Goal: Task Accomplishment & Management: Manage account settings

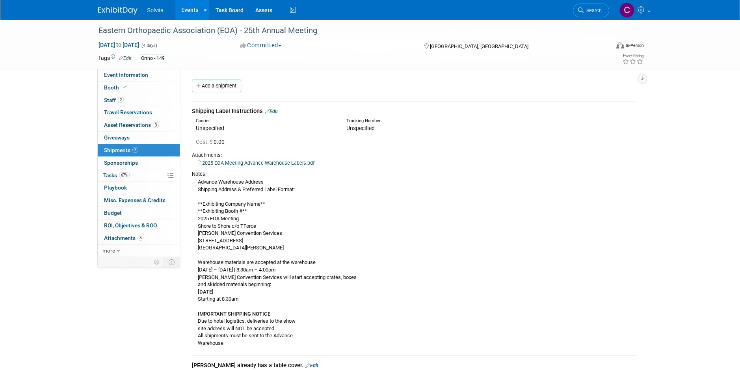
click at [465, 156] on div "Attachments:" at bounding box center [414, 155] width 444 height 7
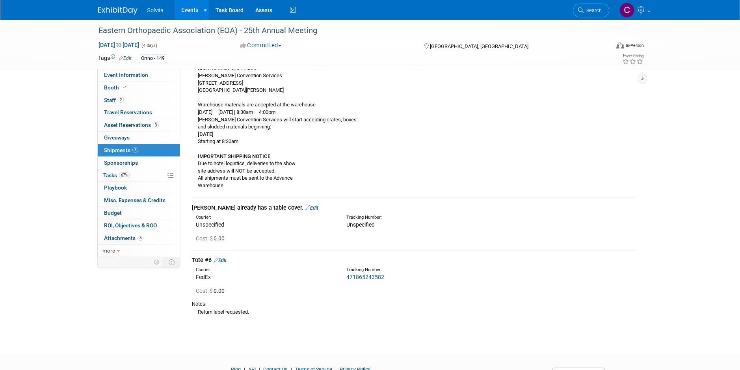
scroll to position [197, 0]
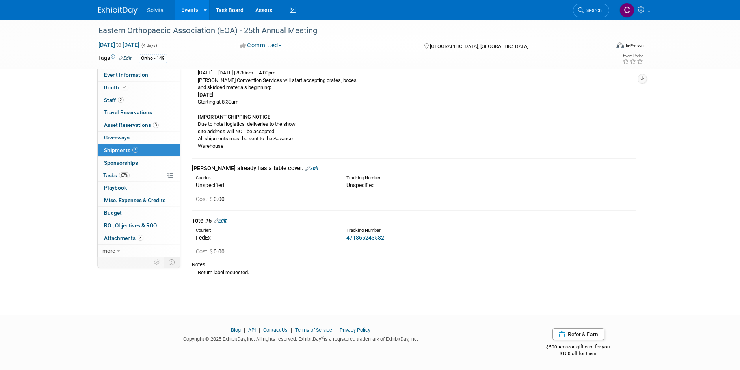
click at [305, 167] on link "Edit" at bounding box center [311, 169] width 13 height 6
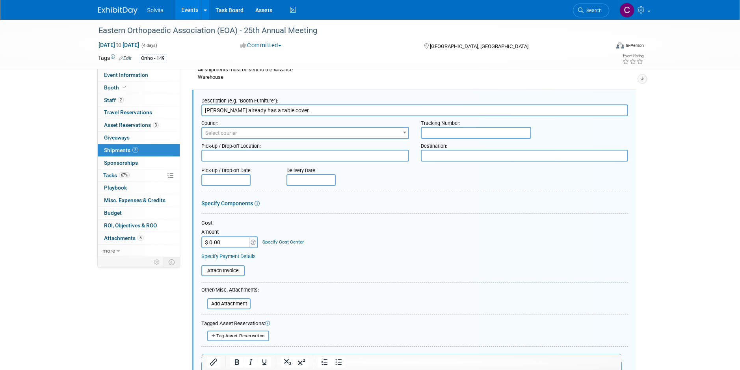
scroll to position [424, 0]
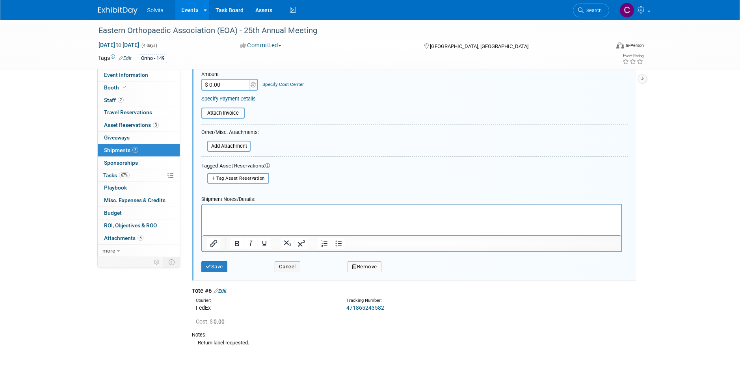
click at [364, 270] on button "Remove" at bounding box center [365, 266] width 34 height 11
click at [412, 278] on link "Yes" at bounding box center [408, 273] width 23 height 13
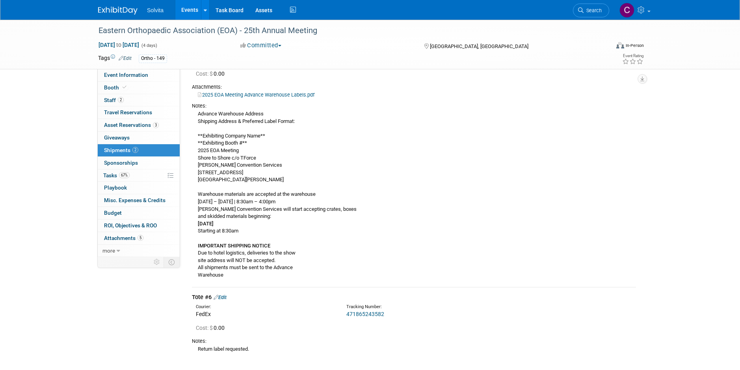
scroll to position [0, 0]
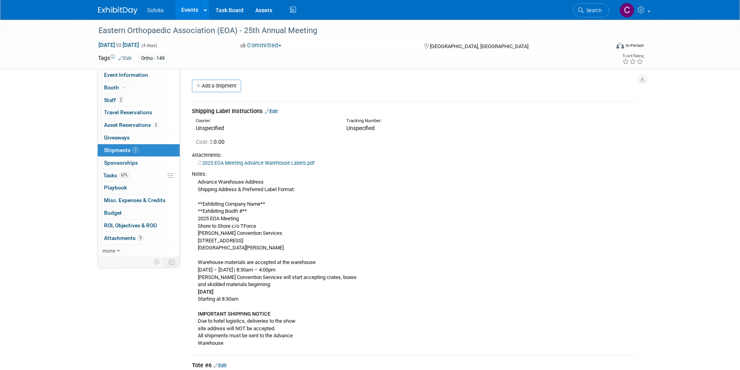
drag, startPoint x: 193, startPoint y: 173, endPoint x: 330, endPoint y: 349, distance: 223.3
click at [330, 349] on div "Notes: Advance Warehouse Address Shipping Address & Preferred Label Format: **E…" at bounding box center [414, 258] width 444 height 183
copy div "Notes: Advance Warehouse Address Shipping Address & Preferred Label Format: **E…"
click at [278, 109] on link "Edit" at bounding box center [271, 111] width 13 height 6
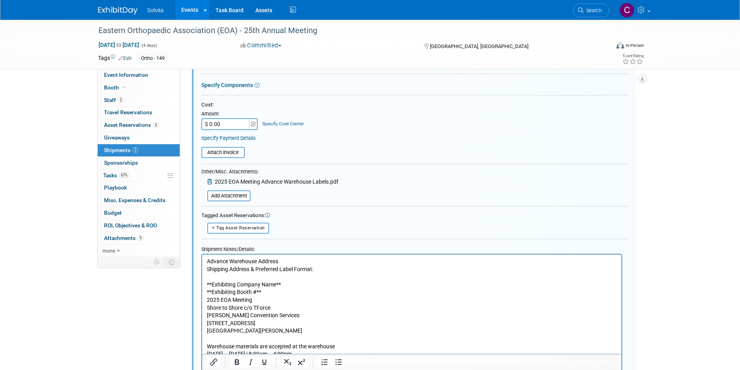
scroll to position [406, 0]
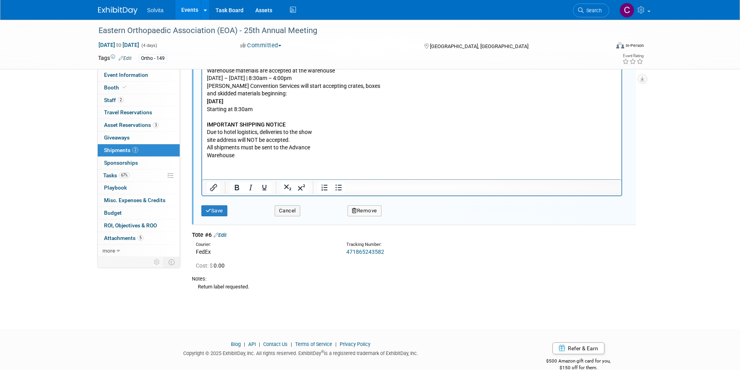
click at [373, 214] on button "Remove" at bounding box center [365, 210] width 34 height 11
click at [408, 214] on link "Yes" at bounding box center [408, 217] width 23 height 13
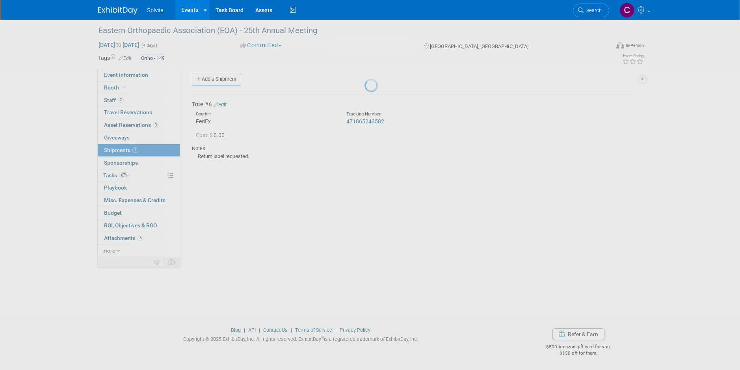
scroll to position [7, 0]
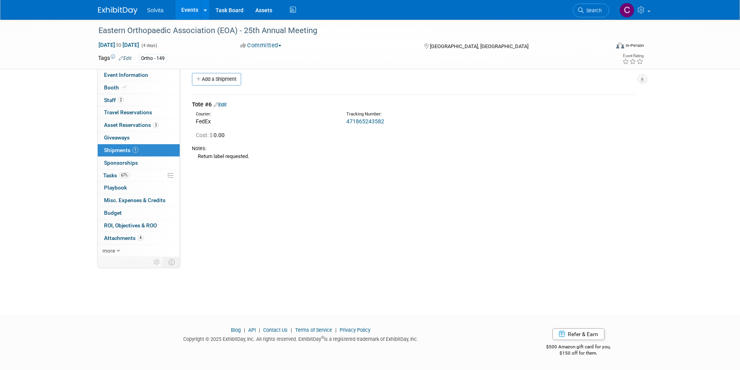
click at [224, 105] on link "Edit" at bounding box center [220, 105] width 13 height 6
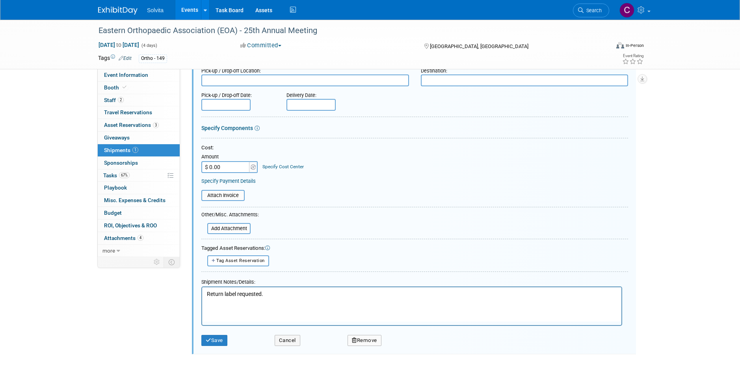
scroll to position [157, 0]
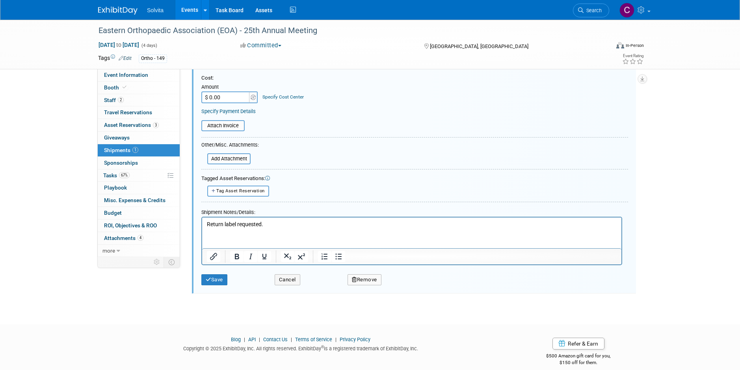
click at [282, 227] on p "Return label requested." at bounding box center [412, 224] width 410 height 8
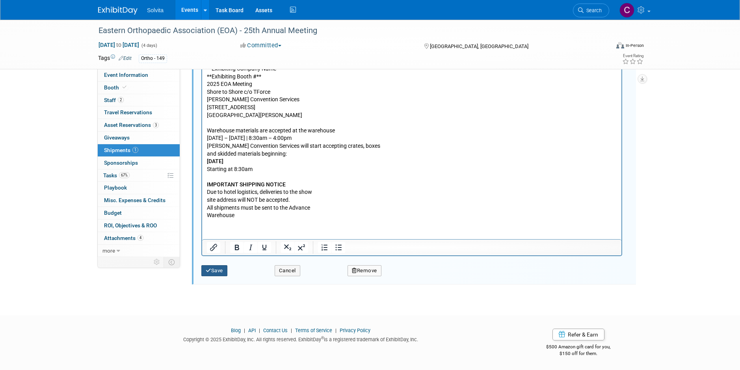
click at [220, 272] on button "Save" at bounding box center [214, 270] width 26 height 11
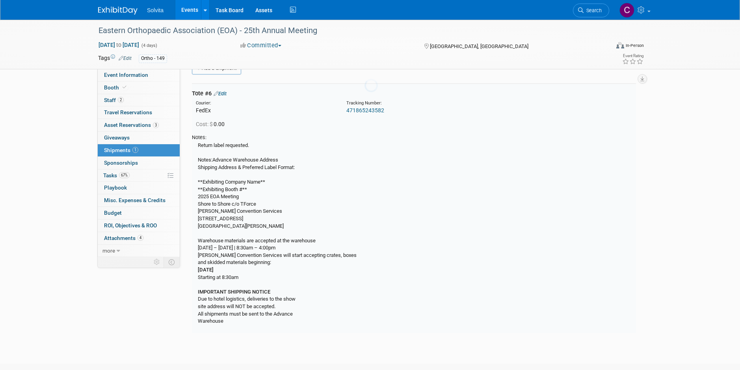
scroll to position [12, 0]
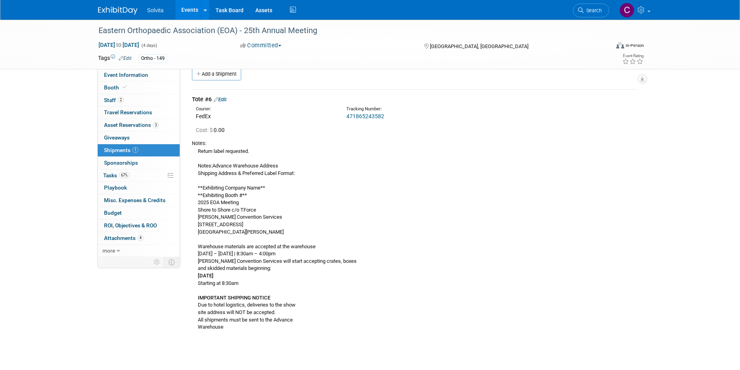
click at [192, 13] on link "Events" at bounding box center [189, 10] width 29 height 20
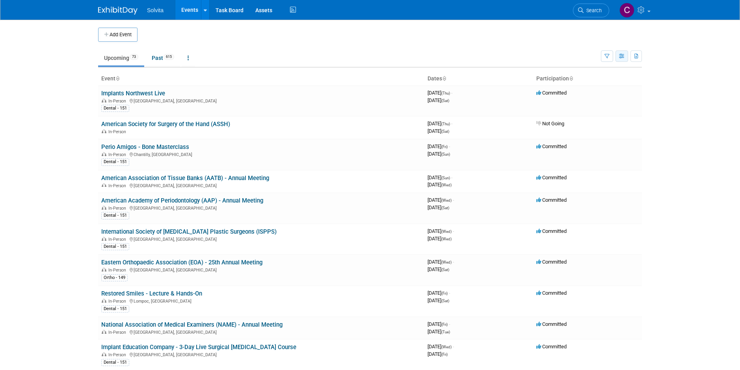
click at [622, 58] on icon "button" at bounding box center [622, 56] width 6 height 5
click at [687, 50] on body "Solvita Events Add Event Bulk Upload Events Shareable Event Boards Recently Vie…" at bounding box center [370, 185] width 740 height 370
click at [639, 54] on icon "button" at bounding box center [637, 56] width 4 height 5
click at [598, 82] on link "Export Current View (73 Events)" at bounding box center [593, 81] width 86 height 11
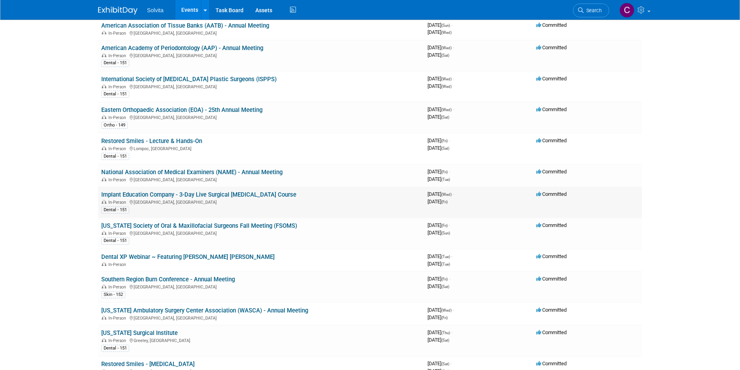
scroll to position [158, 0]
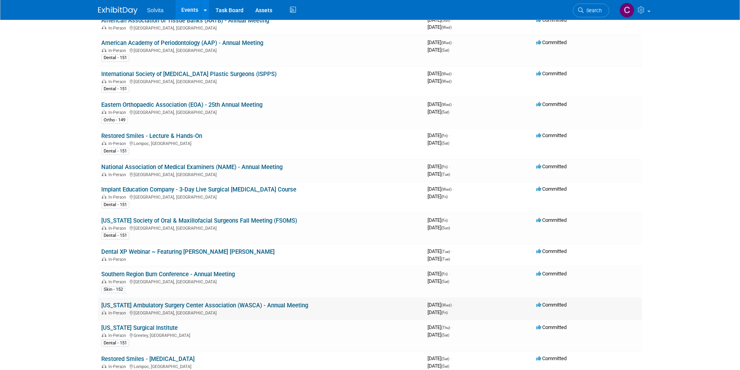
click at [192, 306] on link "[US_STATE] Ambulatory Surgery Center Association (WASCA) - Annual Meeting" at bounding box center [204, 305] width 207 height 7
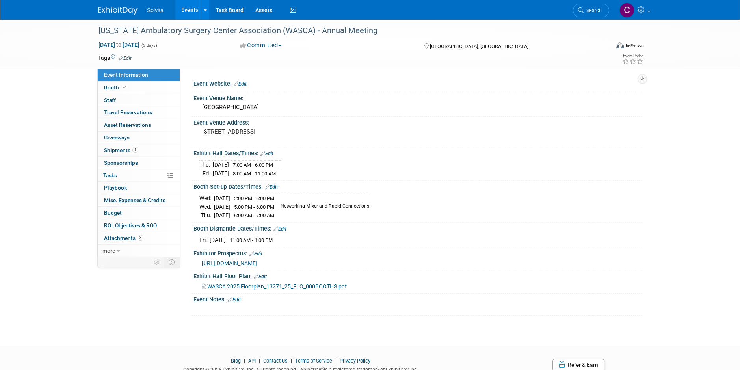
click at [190, 11] on link "Events" at bounding box center [189, 10] width 29 height 20
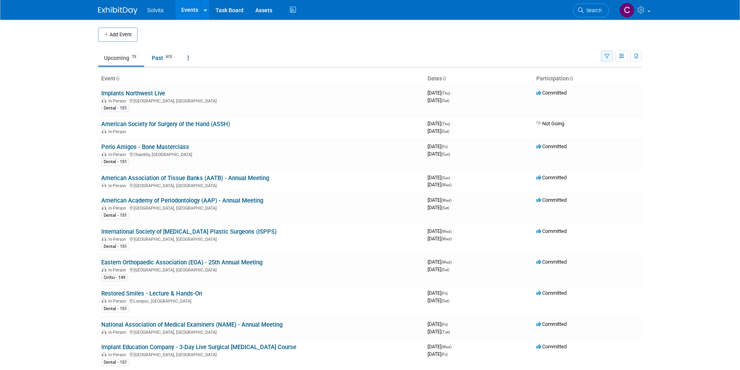
click at [605, 58] on icon "button" at bounding box center [607, 56] width 5 height 5
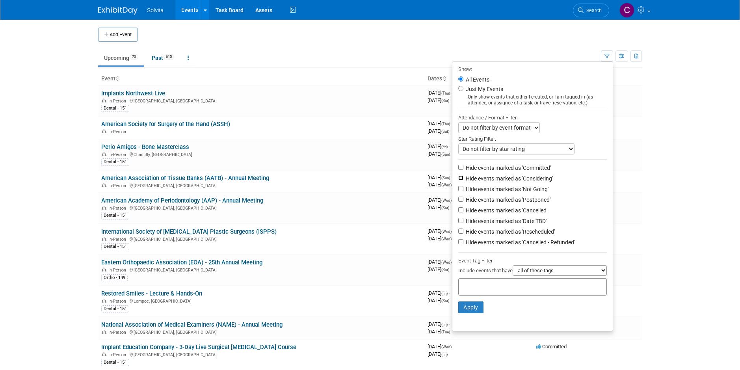
click at [458, 180] on input "Hide events marked as 'Considering'" at bounding box center [460, 177] width 5 height 5
click at [458, 181] on input "Hide events marked as 'Considering'" at bounding box center [460, 177] width 5 height 5
checkbox input "false"
click at [458, 191] on input "Hide events marked as 'Not Going'" at bounding box center [460, 188] width 5 height 5
checkbox input "true"
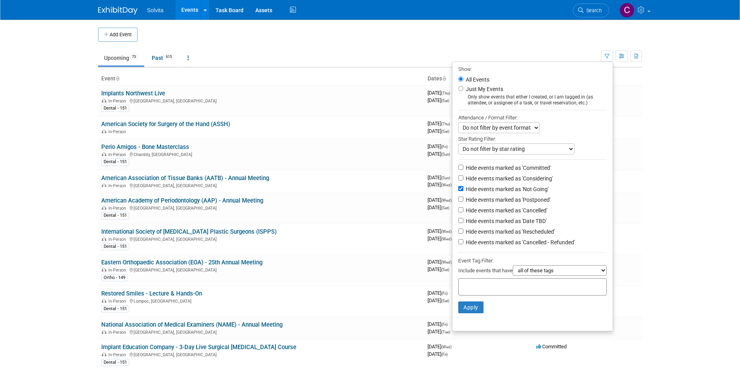
click at [455, 206] on li "Hide events marked as 'Postponed'" at bounding box center [533, 200] width 160 height 11
click at [458, 202] on input "Hide events marked as 'Postponed'" at bounding box center [460, 199] width 5 height 5
checkbox input "true"
click at [458, 212] on input "Hide events marked as 'Cancelled'" at bounding box center [460, 209] width 5 height 5
checkbox input "true"
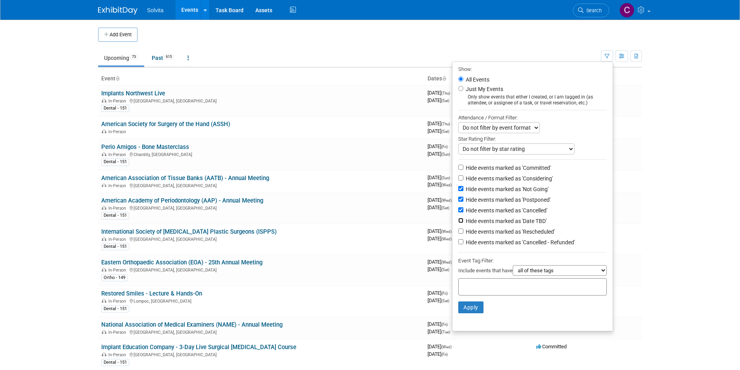
click at [458, 222] on input "Hide events marked as 'Date TBD'" at bounding box center [460, 220] width 5 height 5
checkbox input "true"
click at [458, 234] on input "Hide events marked as 'Rescheduled'" at bounding box center [460, 231] width 5 height 5
checkbox input "true"
click at [458, 244] on input "Hide events marked as 'Cancelled - Refunded'" at bounding box center [460, 241] width 5 height 5
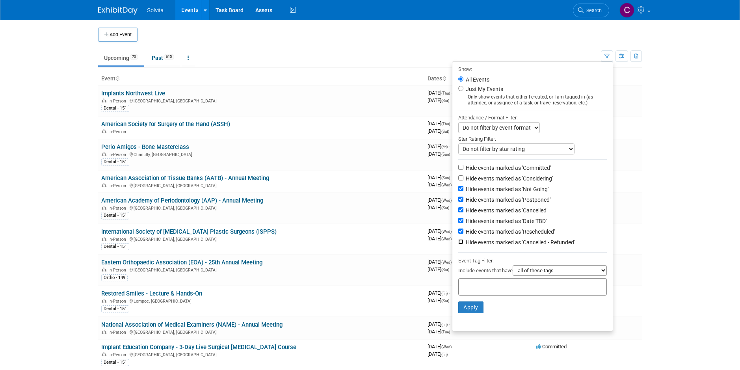
checkbox input "true"
click at [473, 313] on button "Apply" at bounding box center [470, 308] width 25 height 12
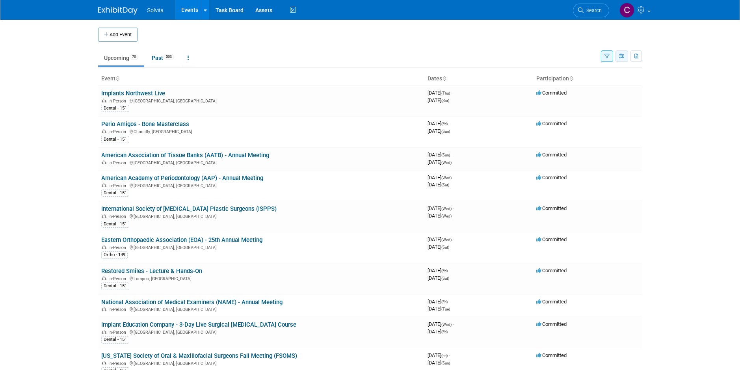
click at [626, 55] on button "button" at bounding box center [622, 55] width 13 height 11
click at [598, 97] on link "Detail View" at bounding box center [589, 95] width 66 height 11
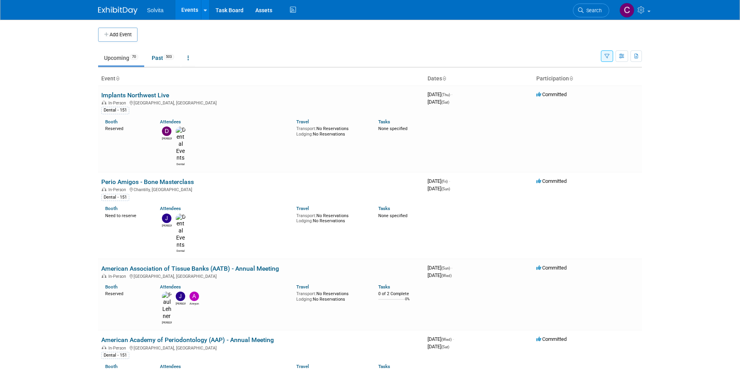
click at [611, 56] on button "button" at bounding box center [607, 55] width 12 height 11
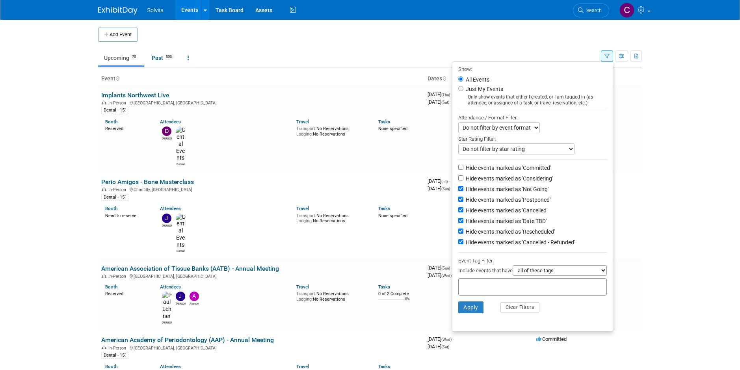
click at [611, 56] on button "button" at bounding box center [607, 55] width 12 height 11
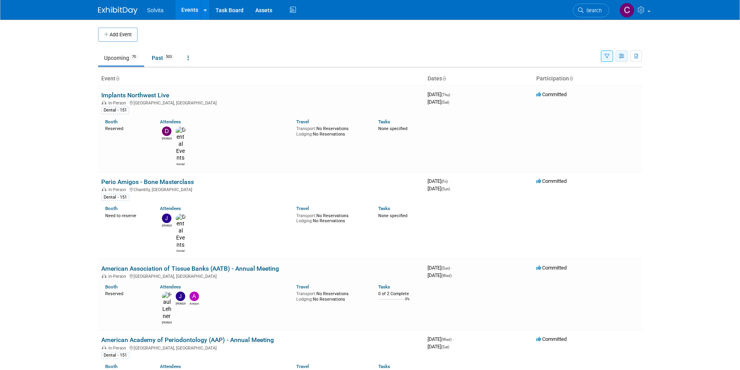
click at [622, 56] on icon "button" at bounding box center [622, 56] width 6 height 5
click at [586, 121] on link "Expert Grid" at bounding box center [589, 120] width 66 height 11
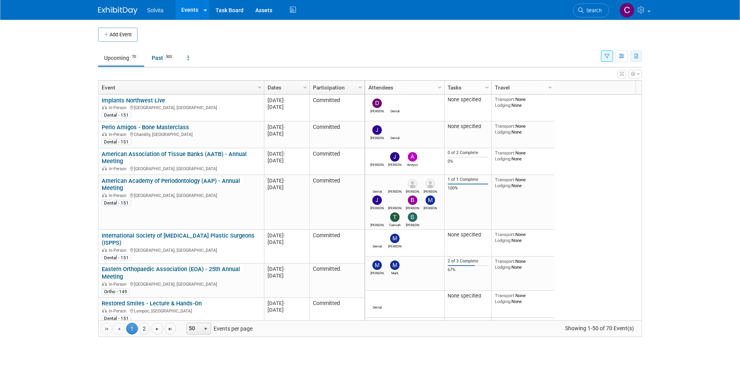
click at [636, 59] on icon "button" at bounding box center [637, 56] width 4 height 5
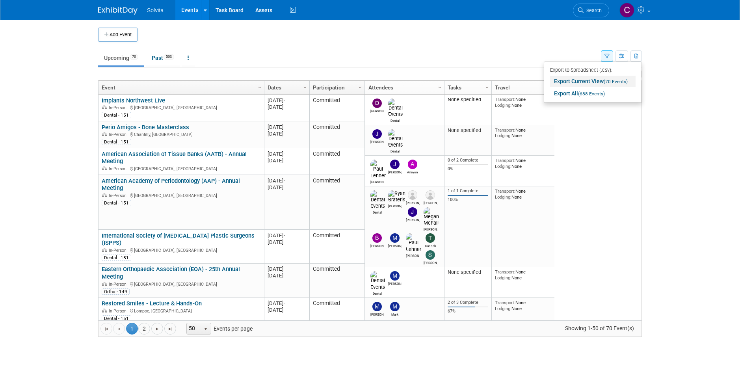
click at [604, 84] on link "Export Current View (70 Events)" at bounding box center [593, 81] width 86 height 11
drag, startPoint x: 689, startPoint y: 222, endPoint x: 685, endPoint y: 208, distance: 14.2
click at [689, 222] on body "Solvita Events Add Event Bulk Upload Events Shareable Event Boards Recently Vie…" at bounding box center [370, 185] width 740 height 370
click at [205, 331] on span "select" at bounding box center [206, 329] width 6 height 6
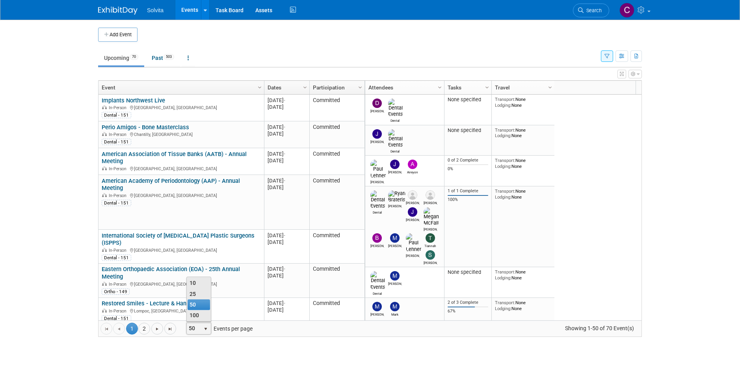
click at [218, 348] on div "Add Event New Event Duplicate Event Warning There is another event in your work…" at bounding box center [370, 186] width 556 height 333
drag, startPoint x: 277, startPoint y: 360, endPoint x: 305, endPoint y: 347, distance: 30.0
click at [277, 359] on body "Solvita Events Add Event Bulk Upload Events Shareable Event Boards Recently Vie…" at bounding box center [370, 185] width 740 height 370
click at [160, 349] on div "Add Event New Event Duplicate Event Warning There is another event in your work…" at bounding box center [370, 186] width 556 height 333
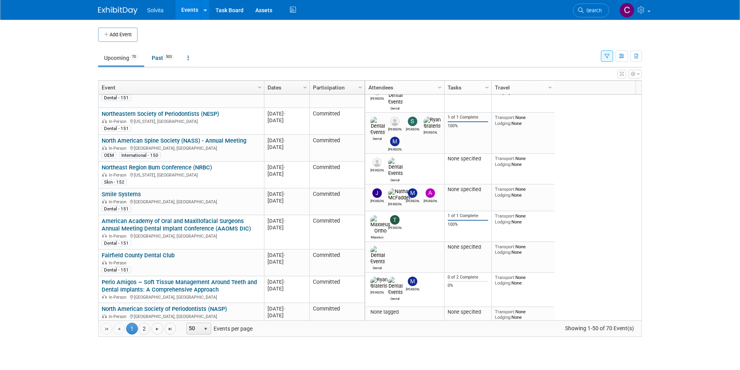
click at [192, 9] on link "Events" at bounding box center [189, 10] width 29 height 20
